Goal: Navigation & Orientation: Find specific page/section

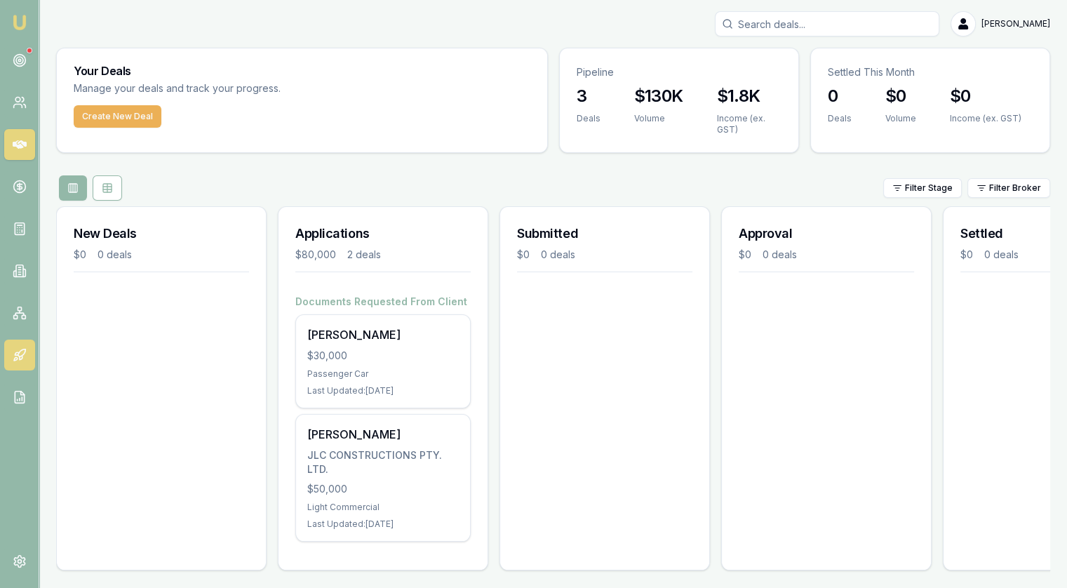
click at [18, 352] on icon at bounding box center [17, 353] width 4 height 3
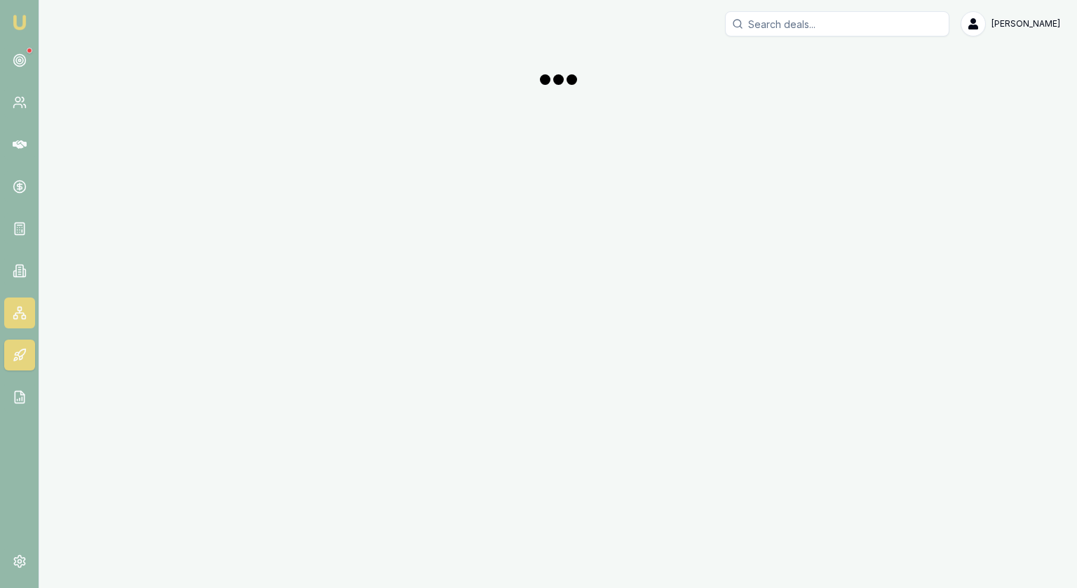
click at [15, 320] on link at bounding box center [19, 312] width 31 height 31
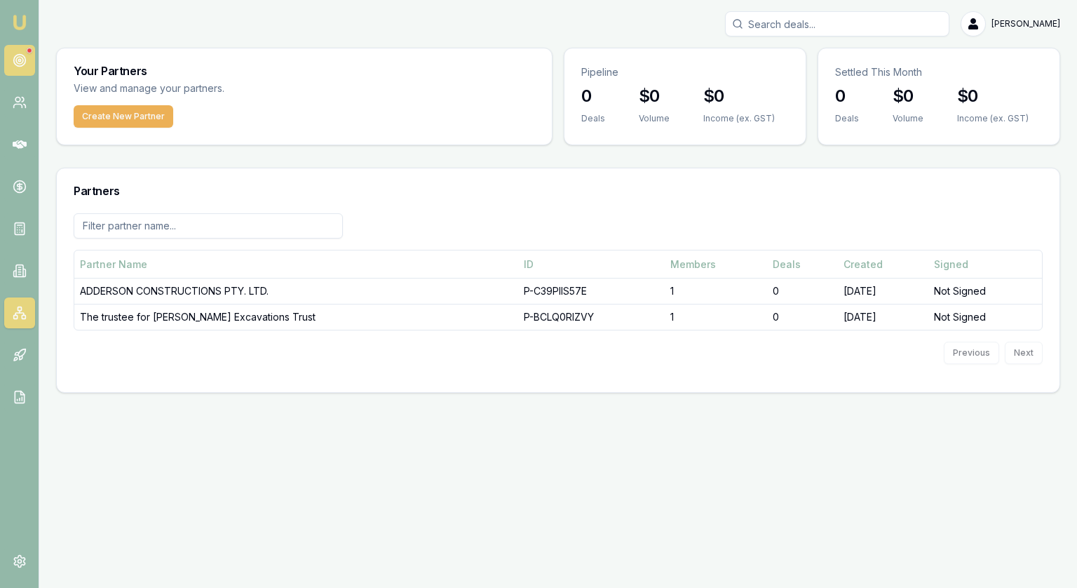
click at [13, 46] on link at bounding box center [19, 60] width 31 height 31
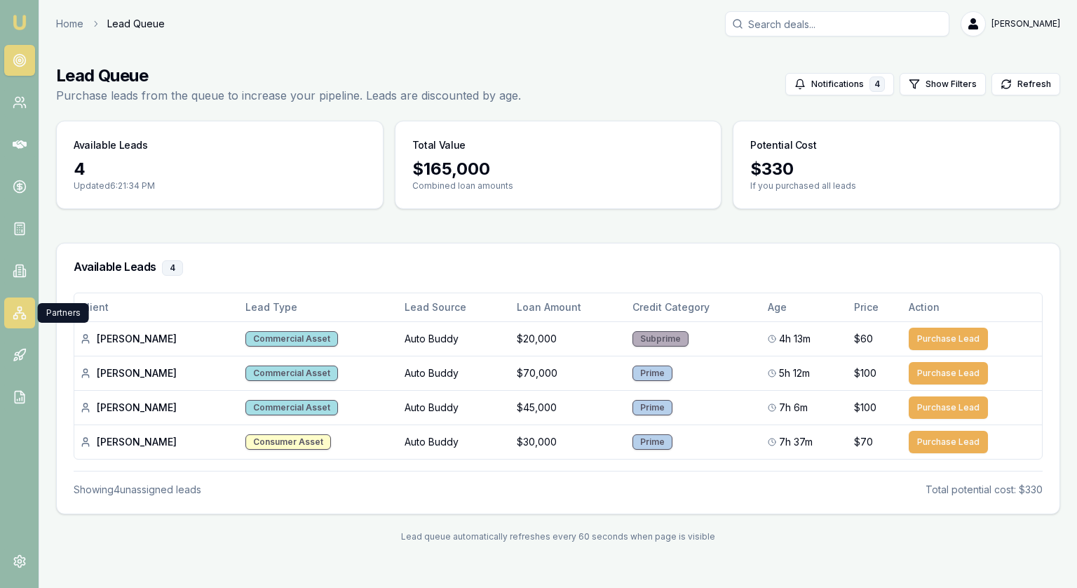
click at [20, 318] on icon at bounding box center [20, 313] width 14 height 14
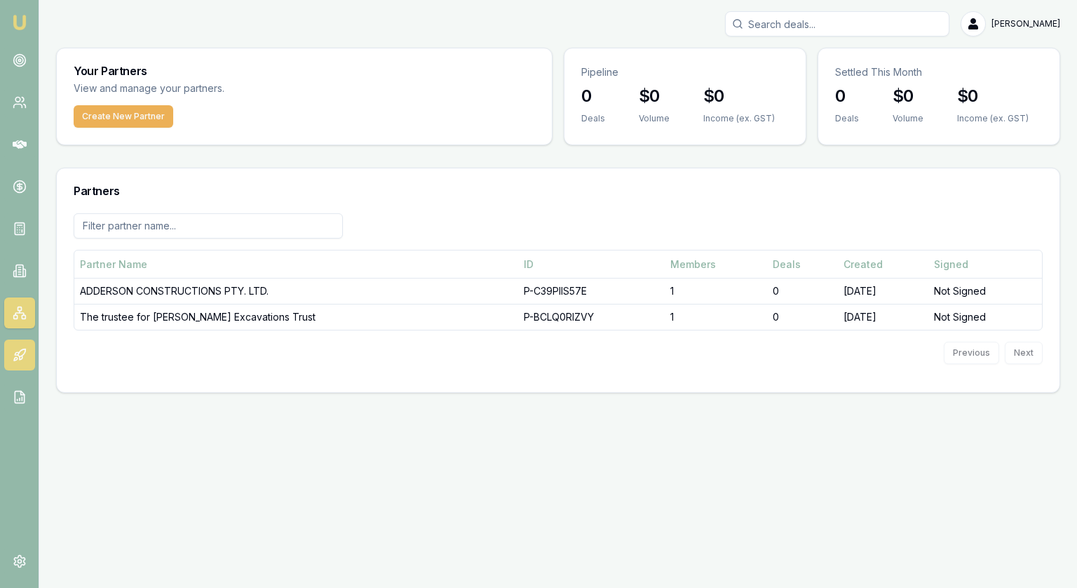
click at [14, 364] on link at bounding box center [19, 354] width 31 height 31
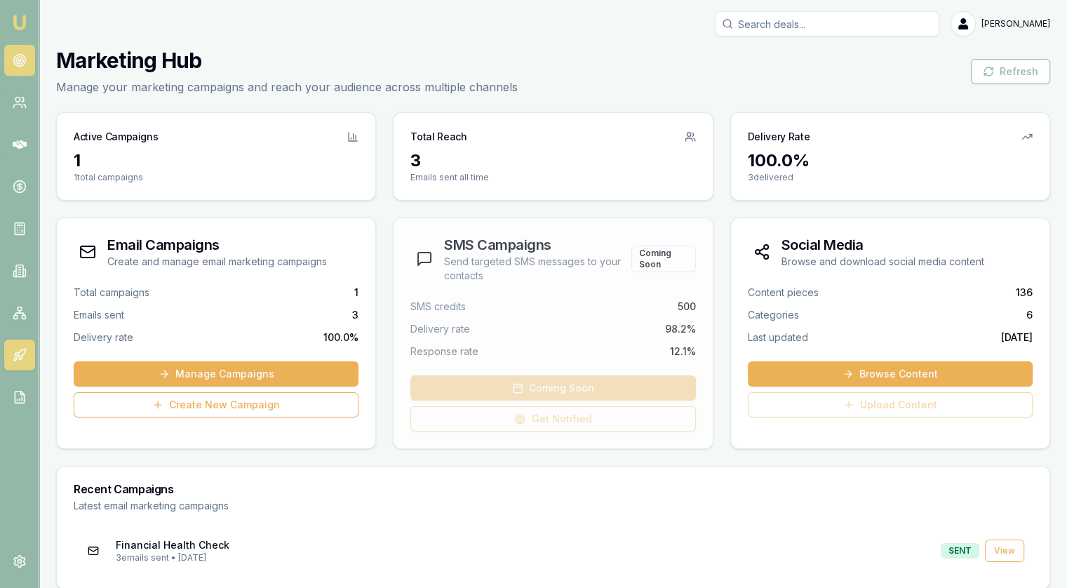
click at [21, 55] on circle at bounding box center [19, 61] width 12 height 12
